Goal: Check status: Check status

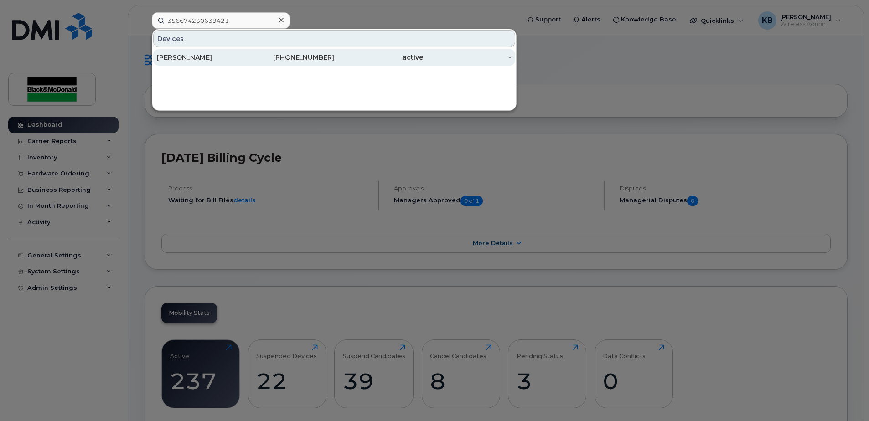
type input "356674230639421"
click at [224, 58] on div "[PERSON_NAME]" at bounding box center [201, 57] width 89 height 9
